Goal: Book appointment/travel/reservation

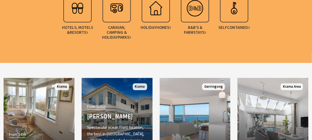
scroll to position [454, 0]
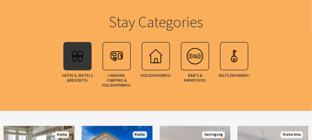
click at [81, 54] on img at bounding box center [78, 56] width 22 height 22
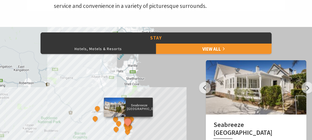
scroll to position [247, 0]
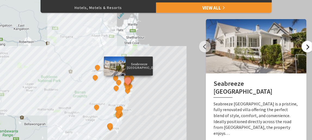
click at [307, 48] on button "Next" at bounding box center [308, 47] width 12 height 12
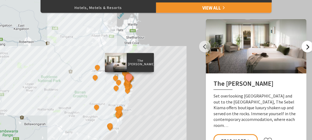
click at [307, 48] on button "Next" at bounding box center [308, 47] width 12 height 12
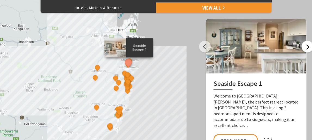
click at [307, 48] on button "Next" at bounding box center [308, 47] width 12 height 12
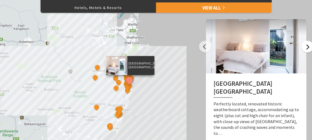
click at [307, 48] on button "Next" at bounding box center [308, 47] width 12 height 12
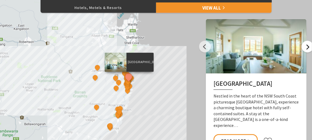
click at [307, 48] on button "Next" at bounding box center [308, 47] width 12 height 12
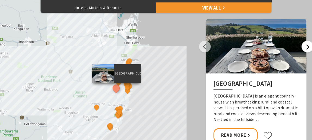
click at [307, 48] on button "Next" at bounding box center [308, 47] width 12 height 12
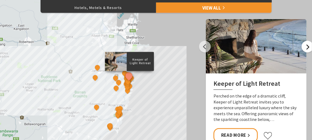
click at [307, 48] on button "Next" at bounding box center [308, 47] width 12 height 12
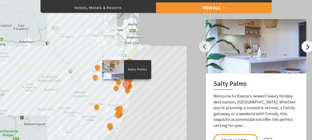
click at [307, 48] on button "Next" at bounding box center [308, 47] width 12 height 12
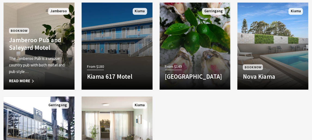
scroll to position [454, 0]
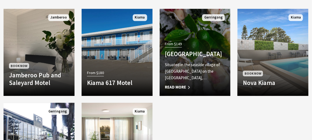
click at [225, 86] on span "Read More" at bounding box center [195, 87] width 60 height 7
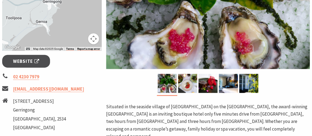
scroll to position [165, 0]
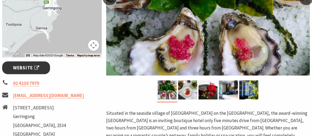
click at [25, 66] on span "Website" at bounding box center [26, 67] width 26 height 7
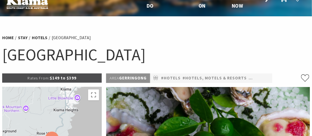
scroll to position [0, 0]
